Goal: Task Accomplishment & Management: Complete application form

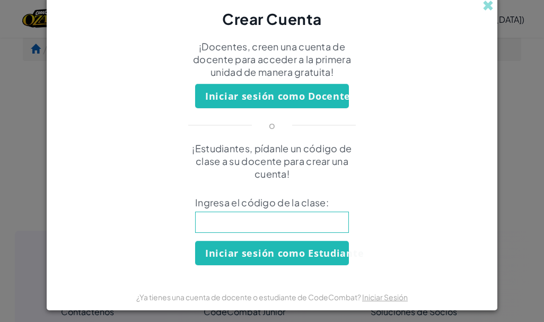
click at [294, 228] on input at bounding box center [272, 222] width 154 height 21
type input "SleepBadBox"
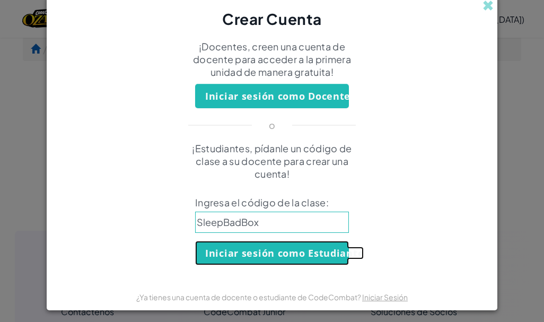
click at [284, 249] on button "Iniciar sesión como Estudiante" at bounding box center [272, 253] width 154 height 24
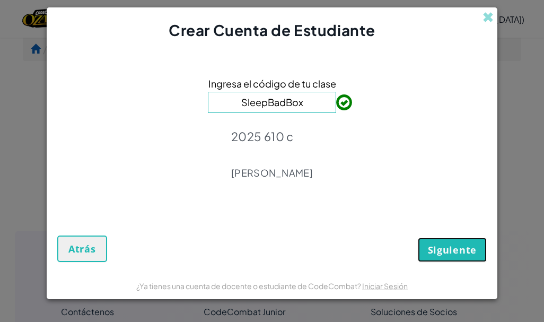
click at [473, 243] on span "Siguiente" at bounding box center [452, 249] width 49 height 13
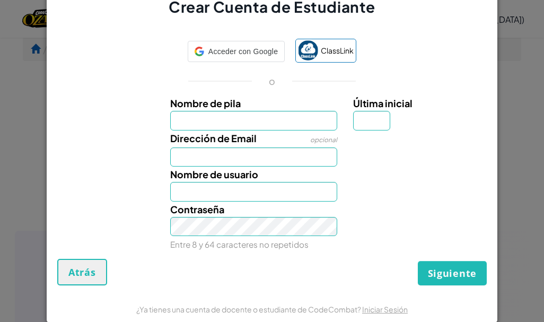
click at [473, 243] on div "Contraseña Entre 8 y 64 caracteres no repetidos" at bounding box center [272, 226] width 440 height 50
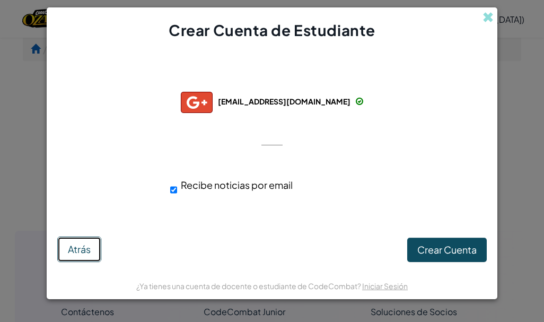
click at [83, 242] on button "Atrás" at bounding box center [79, 248] width 44 height 25
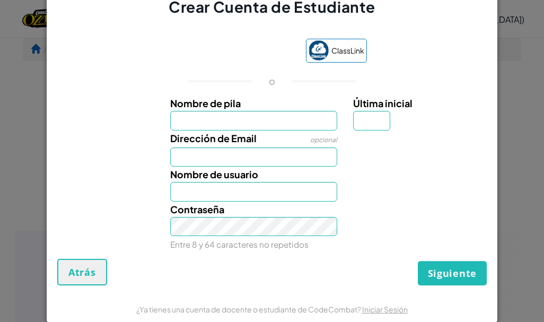
click at [531, 100] on div "Crear Cuenta de Estudiante ClassLink o Nombre de pila Última inicial Dirección …" at bounding box center [272, 161] width 544 height 322
